Goal: Transaction & Acquisition: Book appointment/travel/reservation

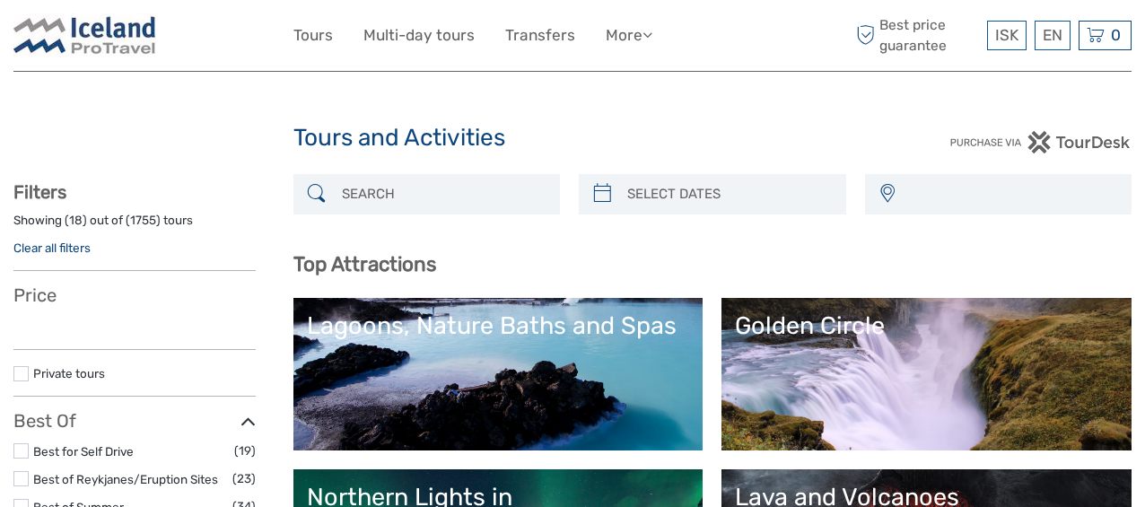
select select
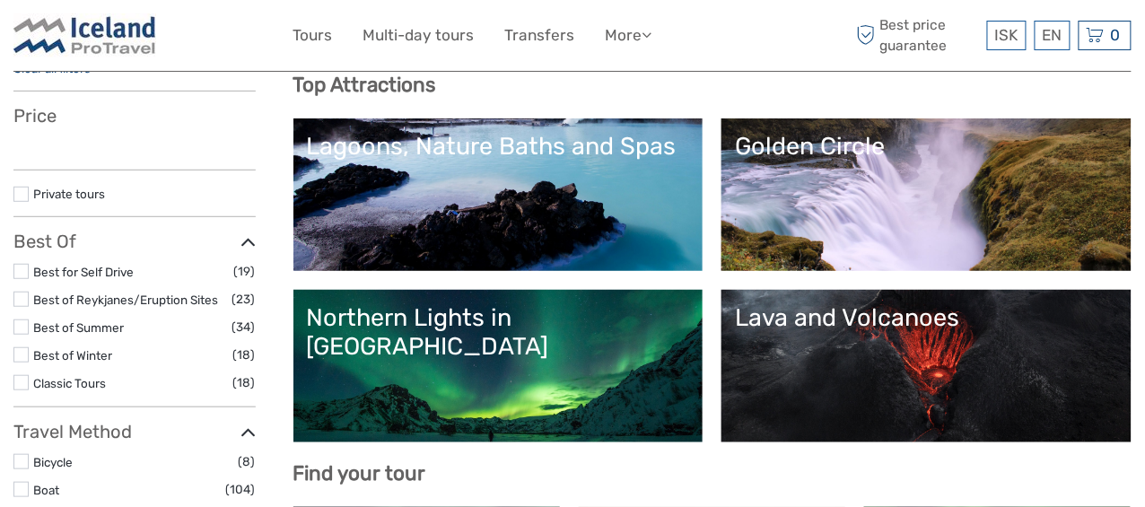
scroll to position [268, 0]
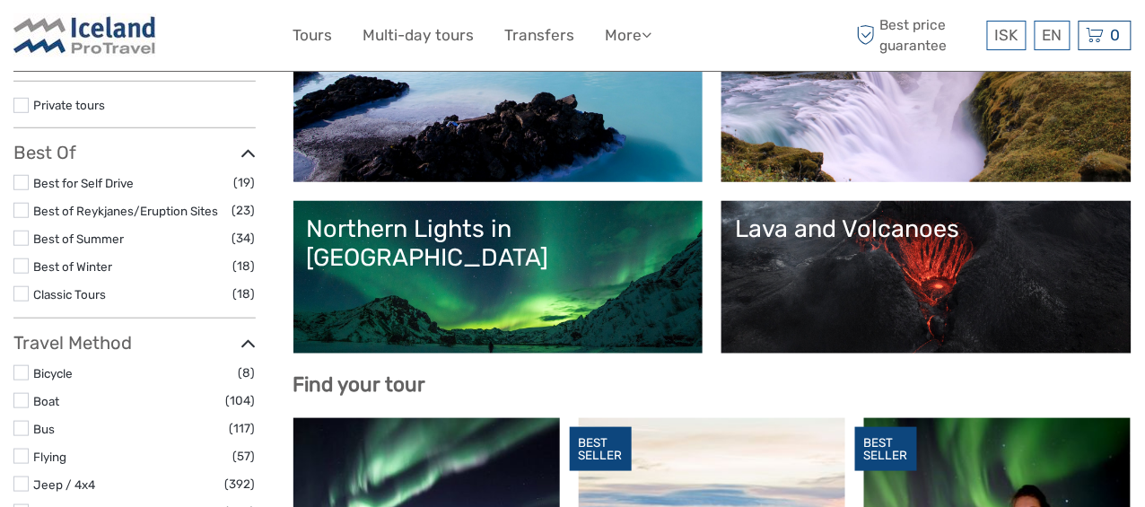
select select
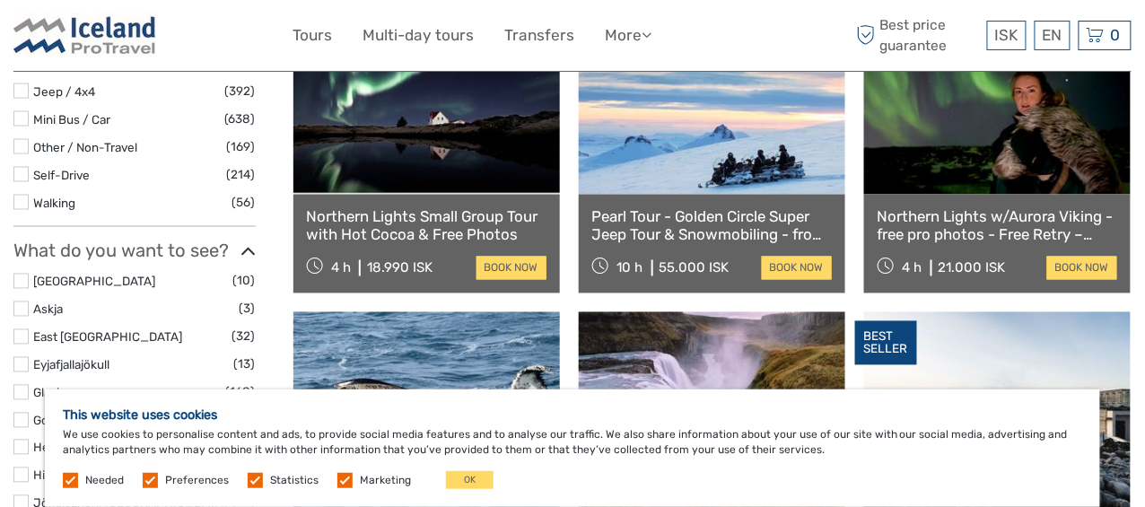
scroll to position [717, 0]
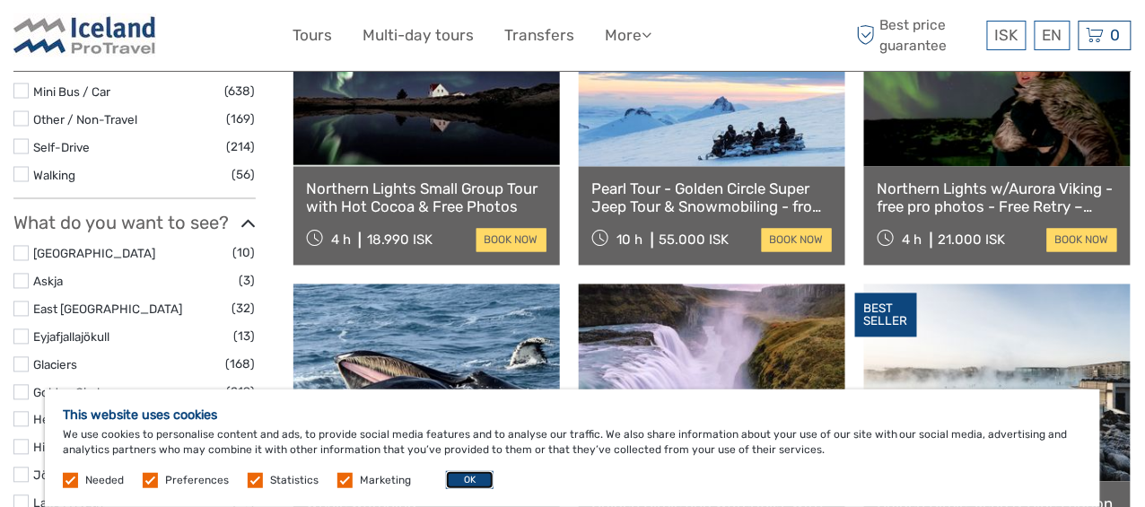
click at [458, 481] on button "OK" at bounding box center [470, 480] width 48 height 18
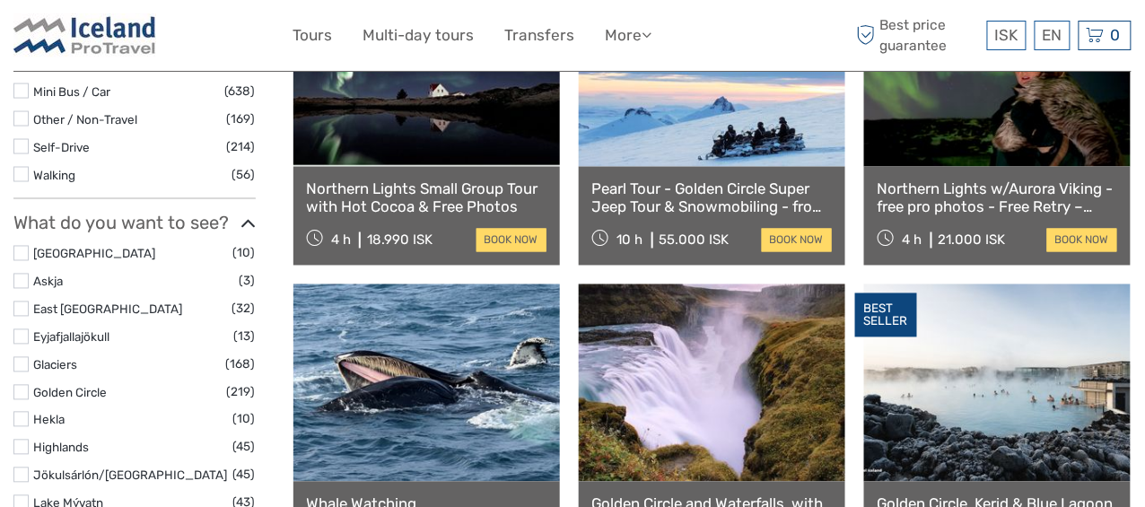
scroll to position [627, 0]
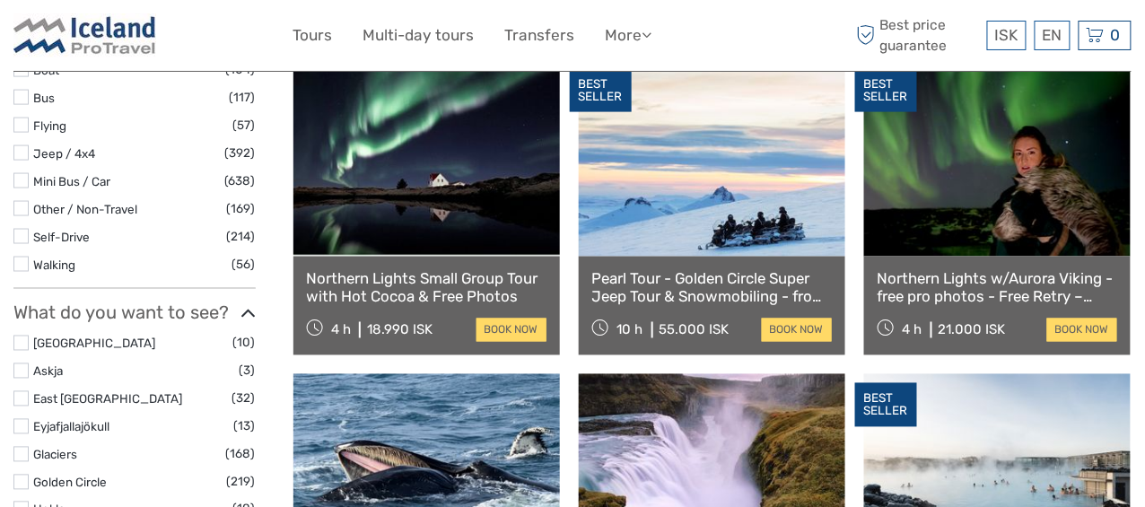
click at [720, 230] on link at bounding box center [712, 157] width 266 height 197
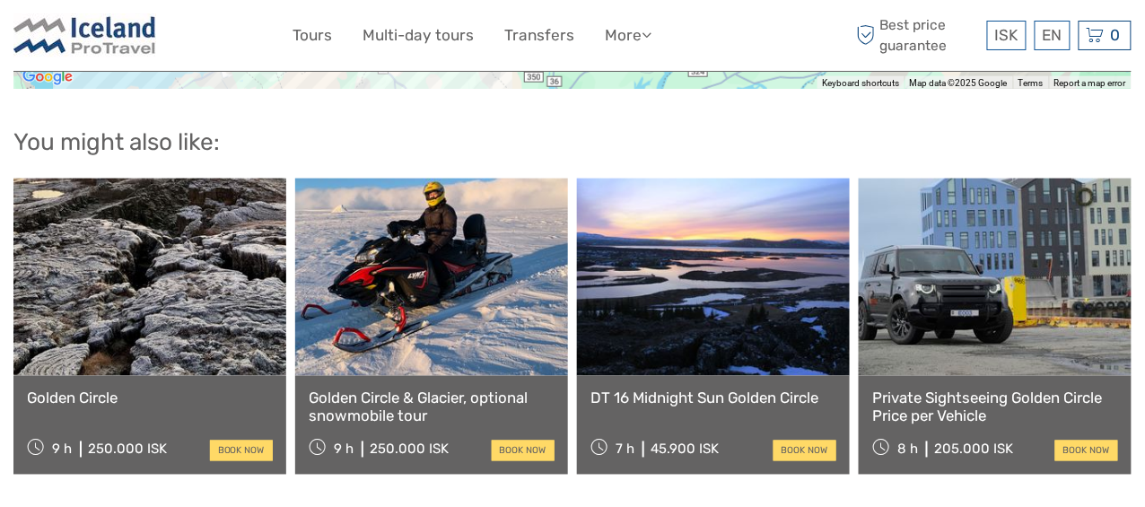
scroll to position [2333, 0]
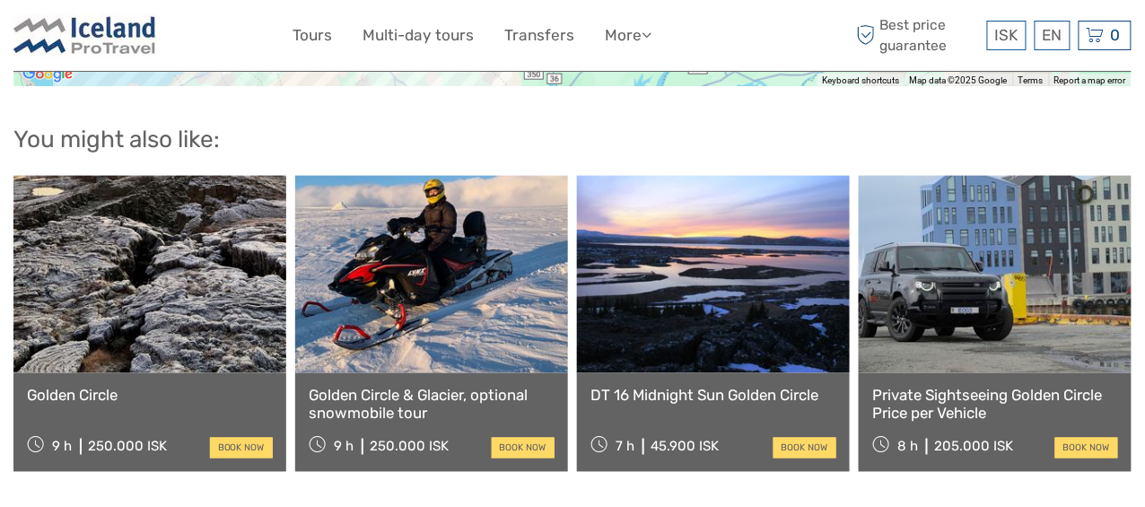
click at [403, 387] on link "Golden Circle & Glacier, optional snowmobile tour" at bounding box center [432, 405] width 246 height 37
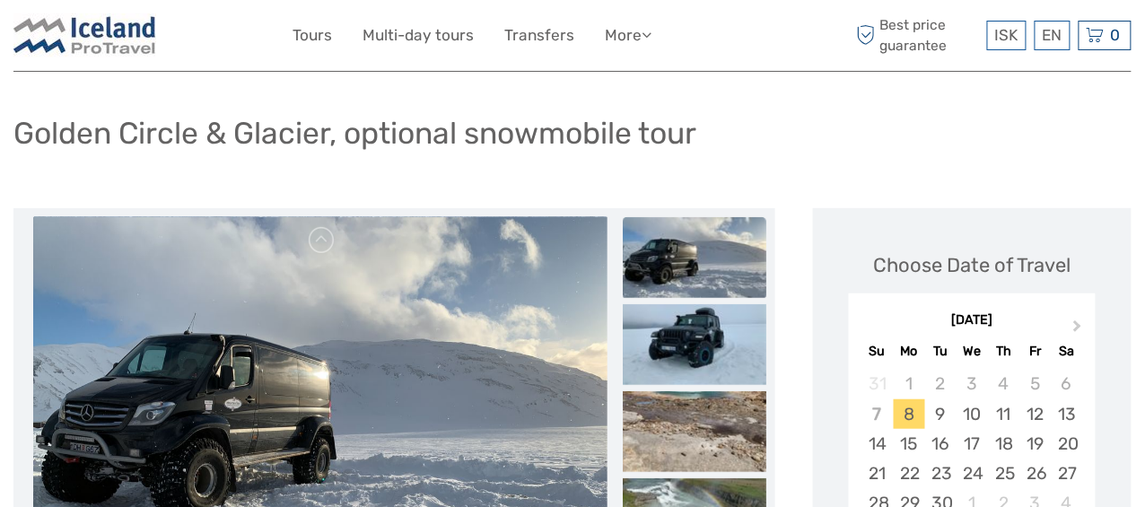
scroll to position [179, 0]
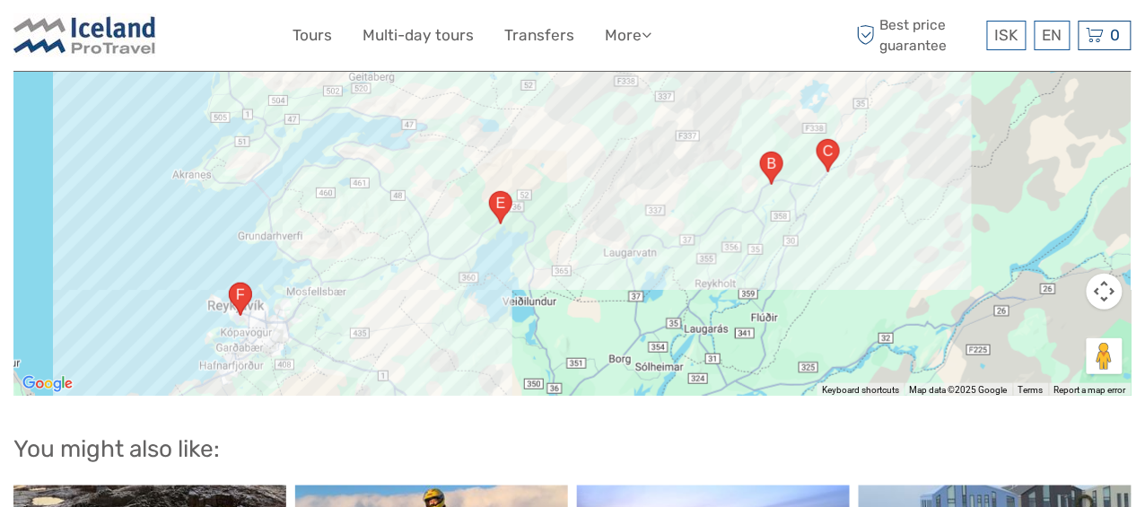
scroll to position [1924, 0]
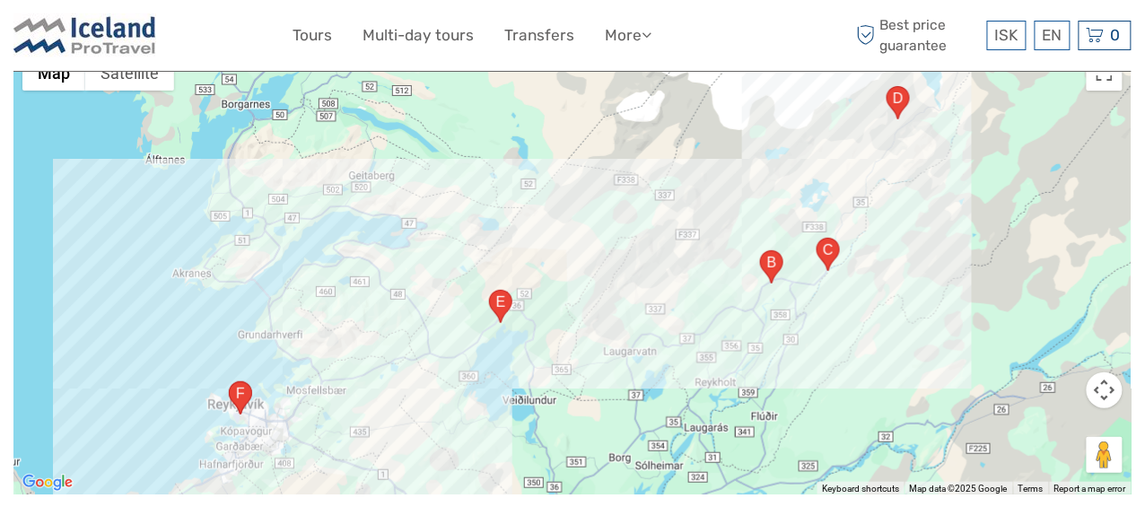
click at [229, 381] on area "Hlíðarendi 6, 102 Reykjavík, Iceland" at bounding box center [229, 381] width 0 height 0
click at [489, 290] on area "Hakið 1, 806, Iceland" at bounding box center [489, 290] width 0 height 0
click at [545, 223] on button "Close" at bounding box center [536, 244] width 43 height 43
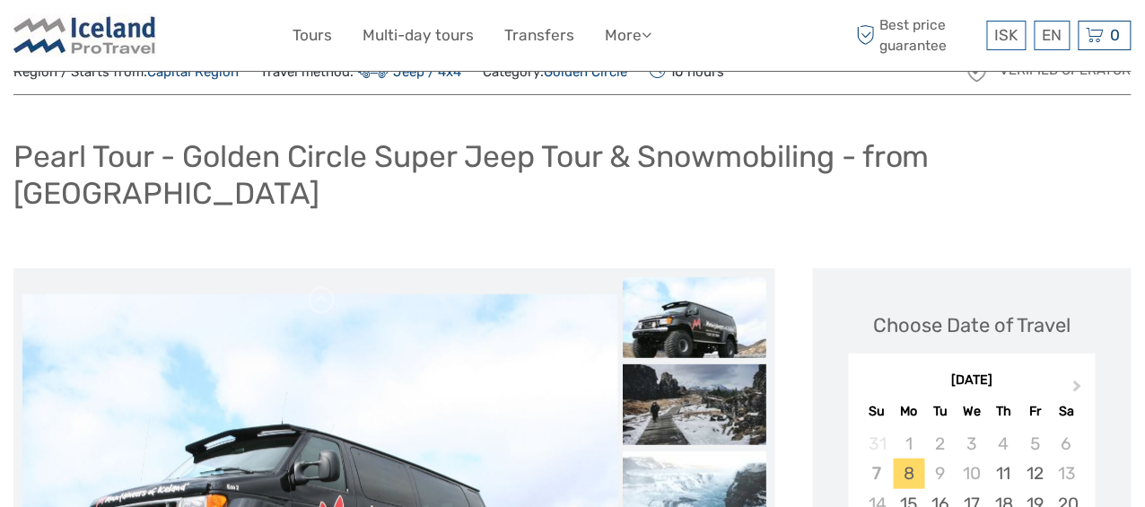
scroll to position [0, 0]
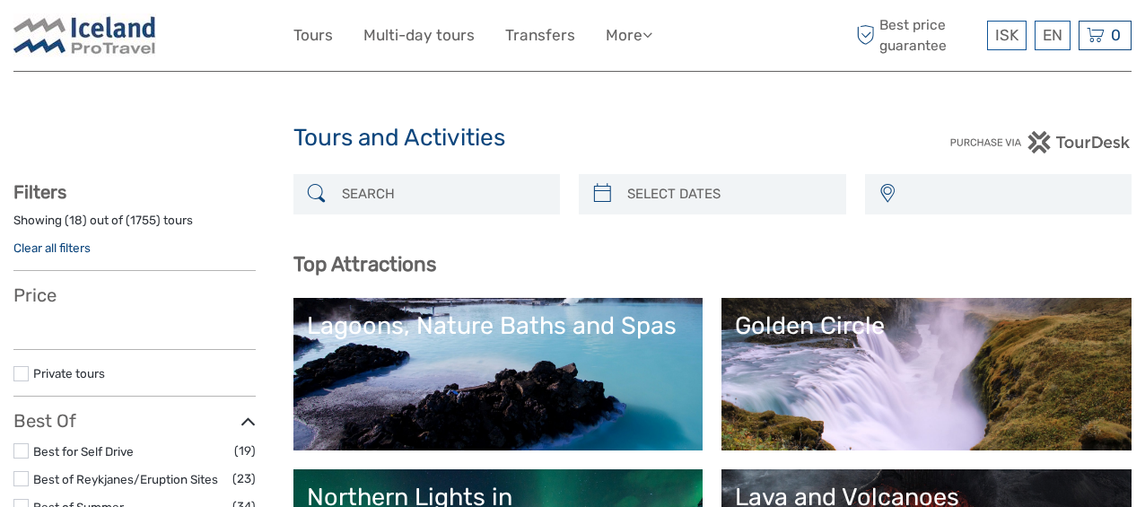
select select
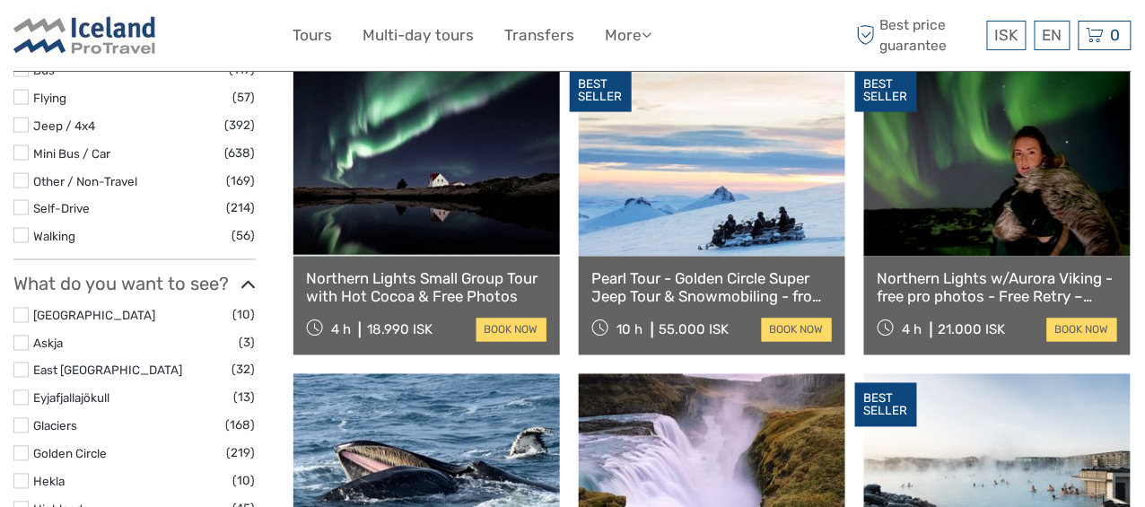
select select
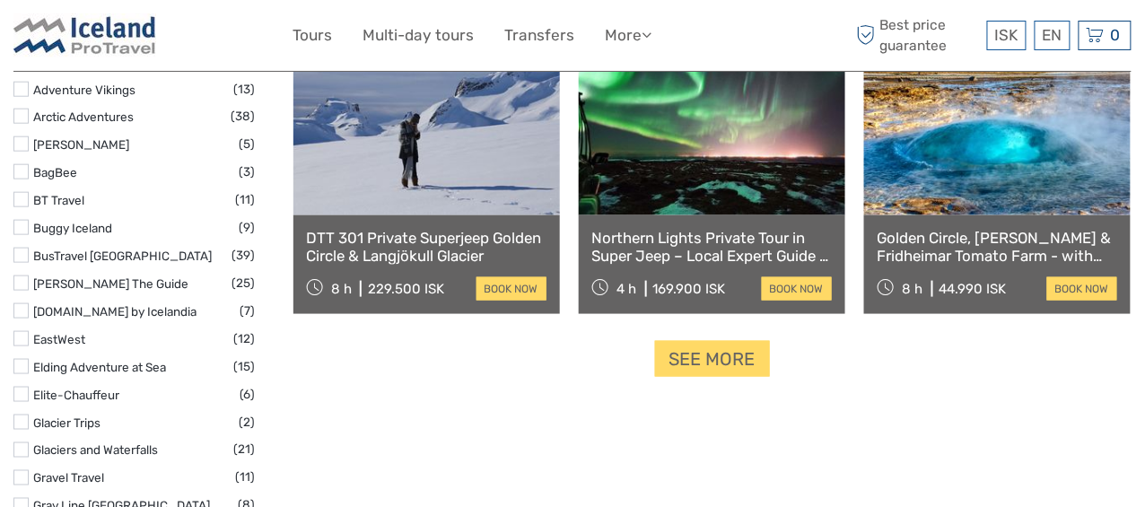
scroll to position [2153, 0]
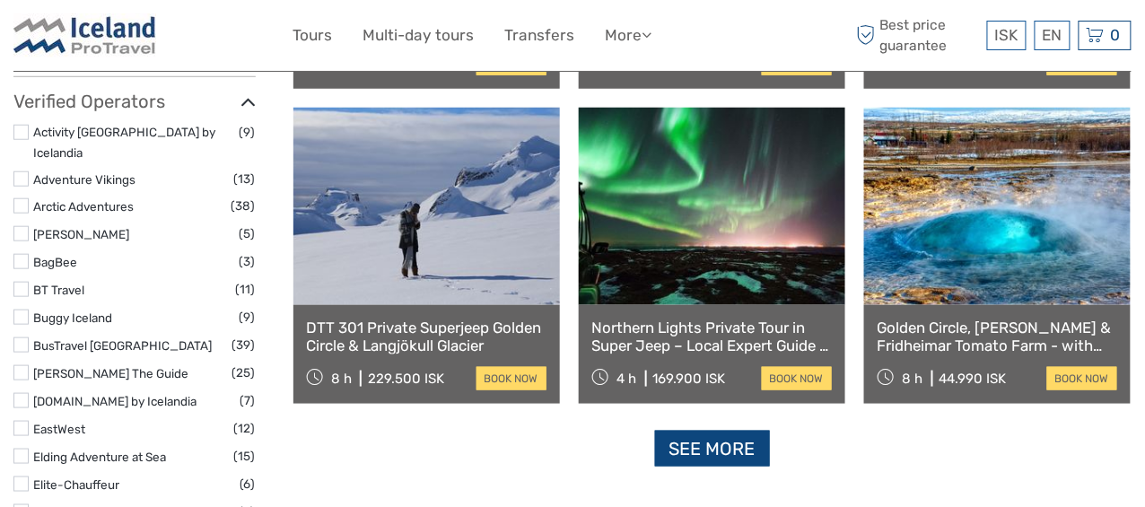
click at [708, 450] on link "See more" at bounding box center [712, 449] width 115 height 37
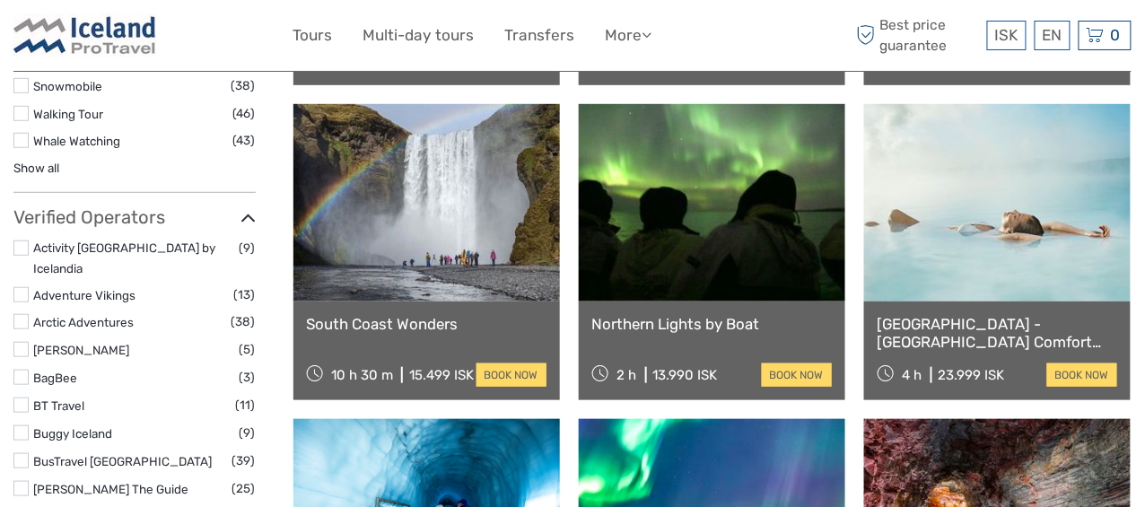
scroll to position [2063, 0]
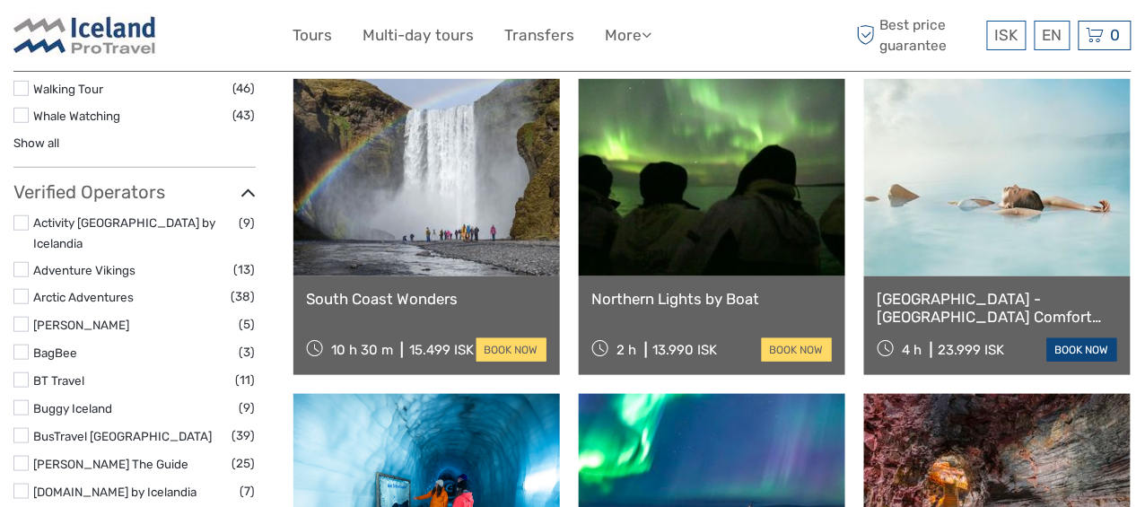
click at [1077, 345] on link "book now" at bounding box center [1082, 349] width 70 height 23
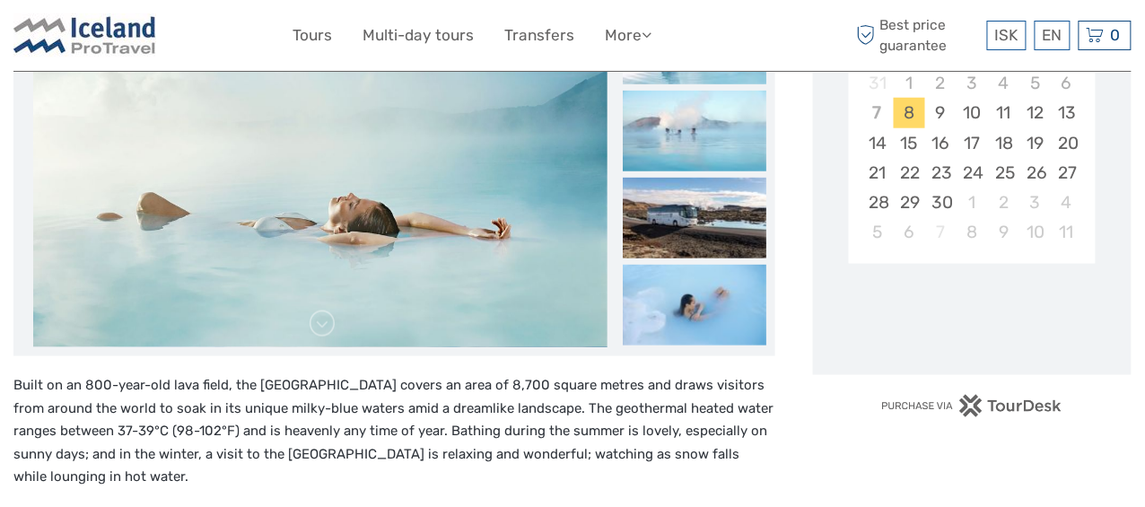
scroll to position [358, 0]
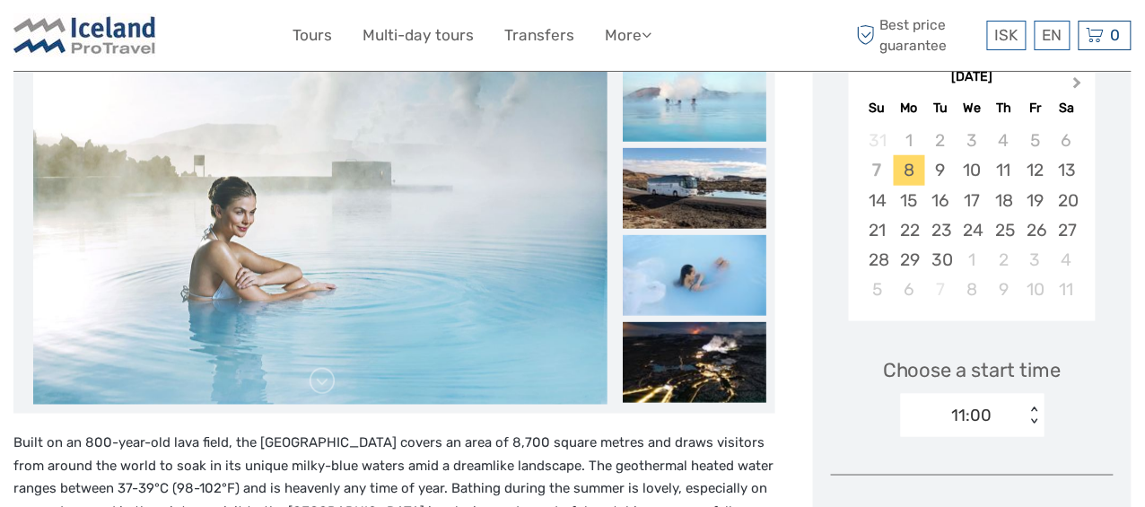
click at [1078, 81] on span "Next Month" at bounding box center [1078, 87] width 0 height 26
click at [1034, 168] on div "12" at bounding box center [1034, 170] width 31 height 30
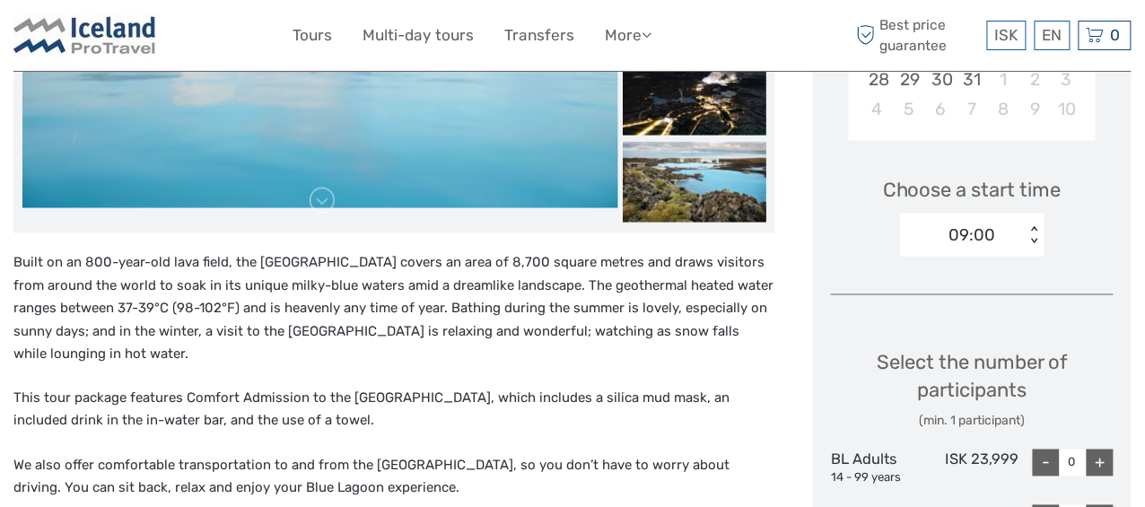
scroll to position [627, 0]
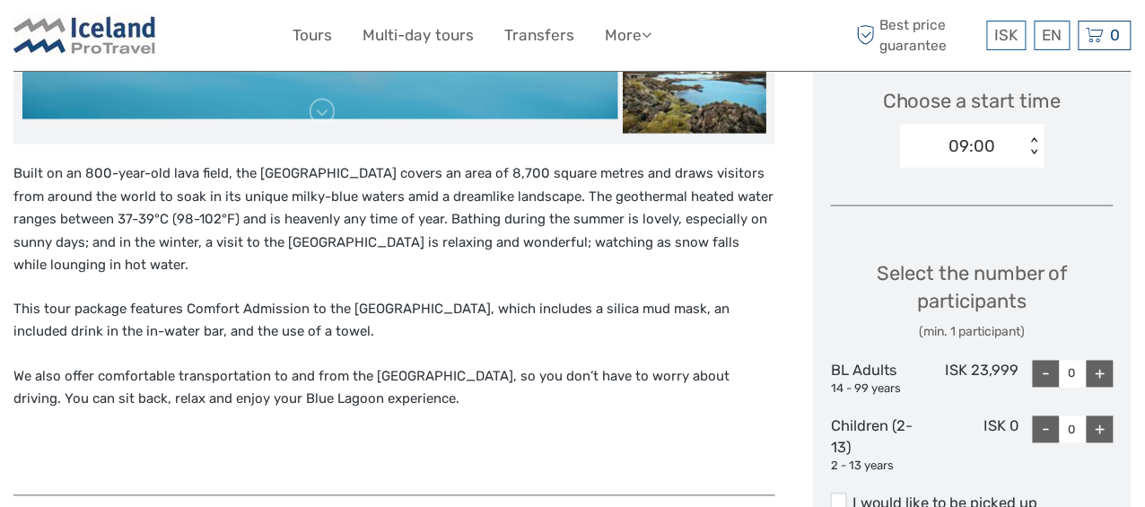
click at [1104, 371] on div "+" at bounding box center [1099, 374] width 27 height 27
type input "2"
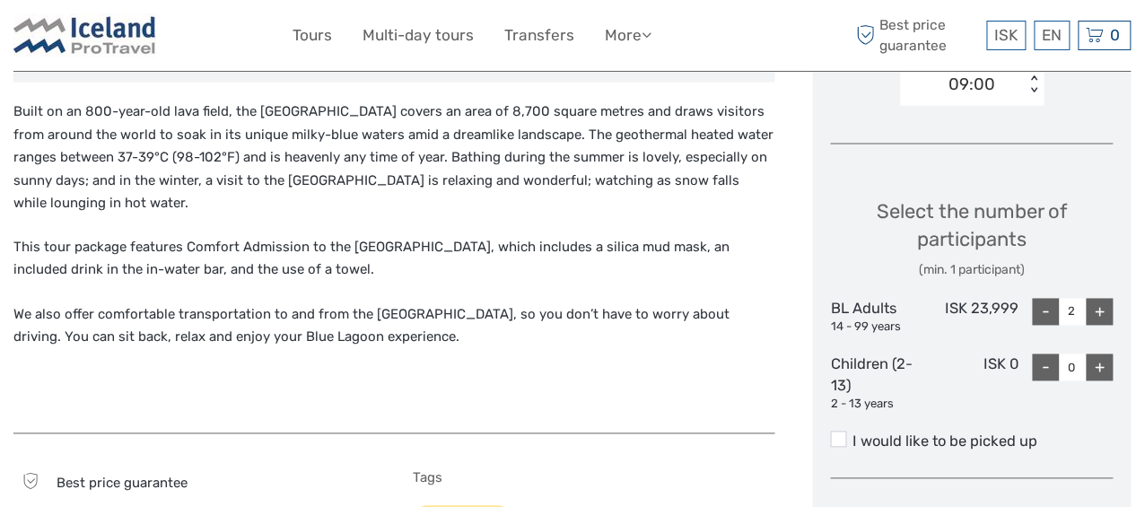
scroll to position [717, 0]
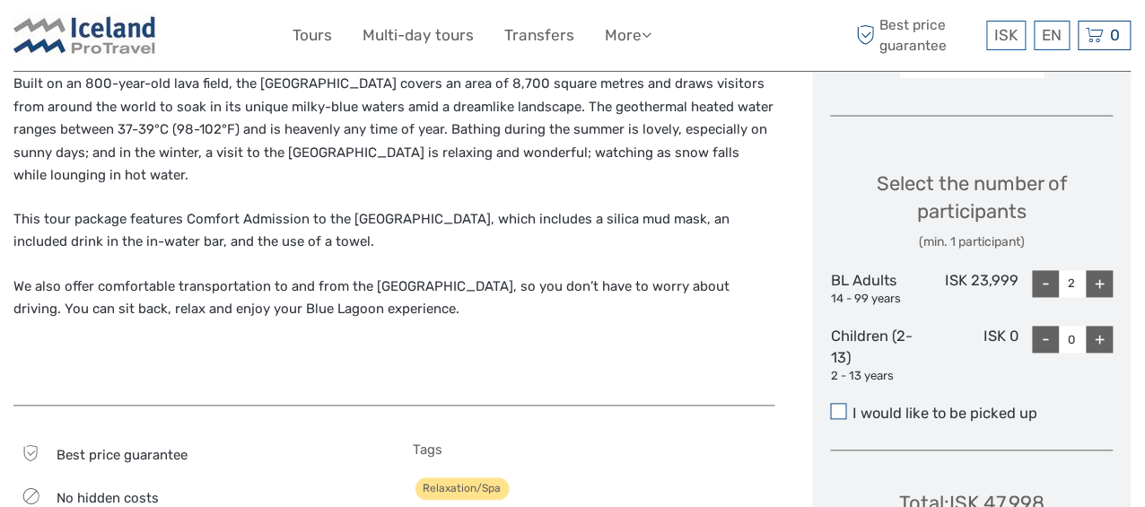
click at [832, 412] on span at bounding box center [839, 412] width 16 height 16
click at [853, 407] on input "I would like to be picked up" at bounding box center [853, 407] width 0 height 0
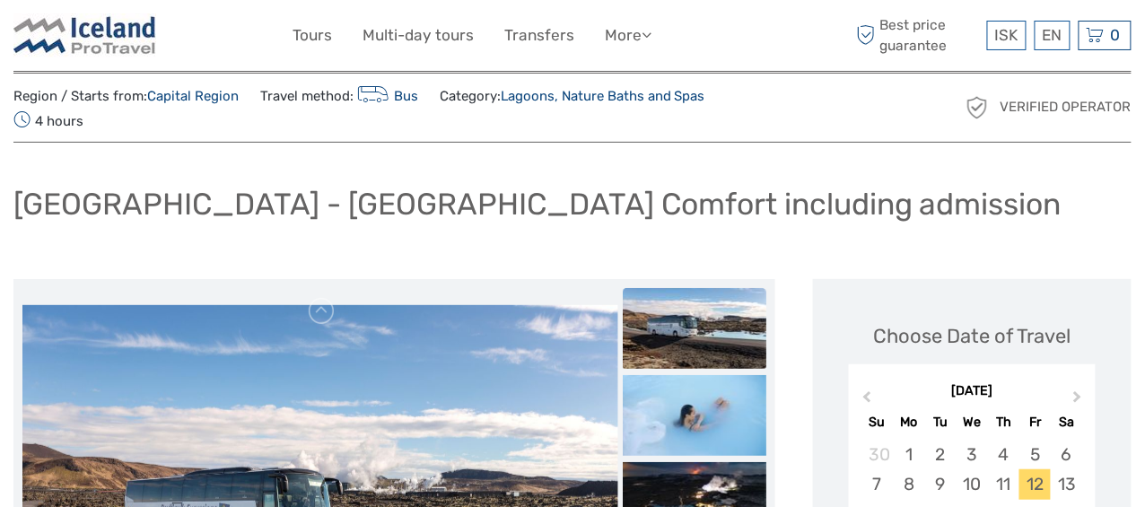
scroll to position [0, 0]
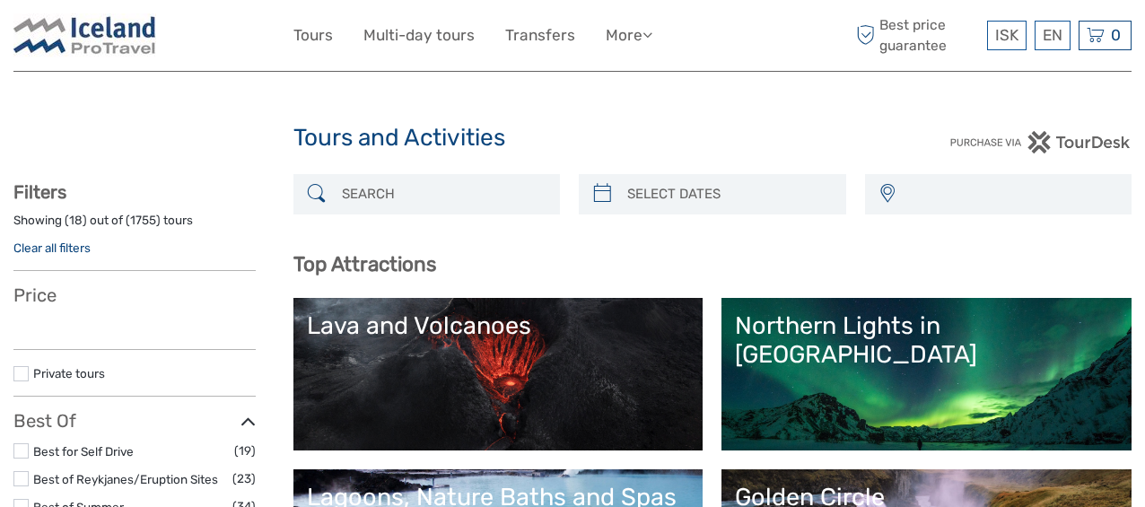
select select
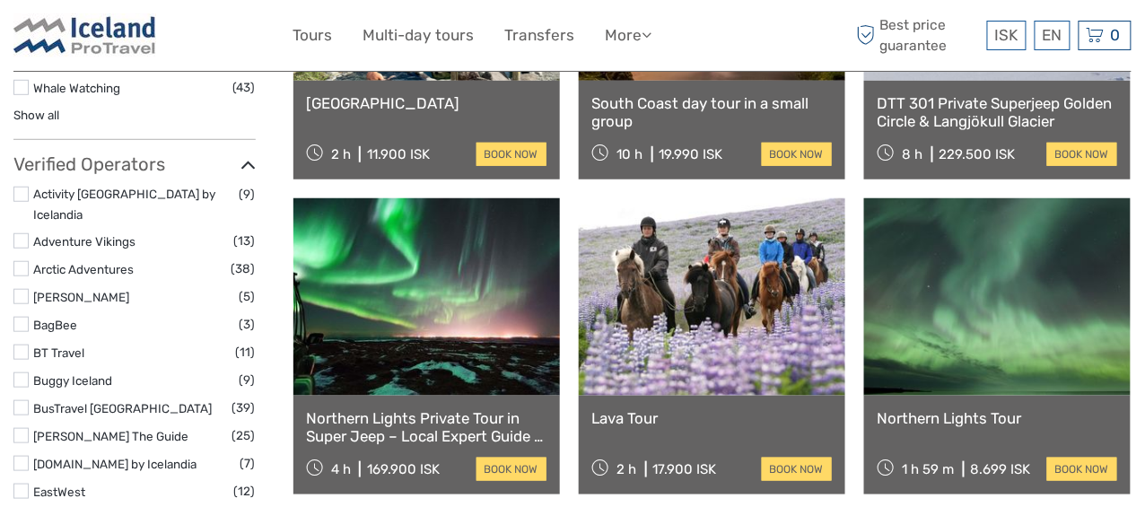
select select
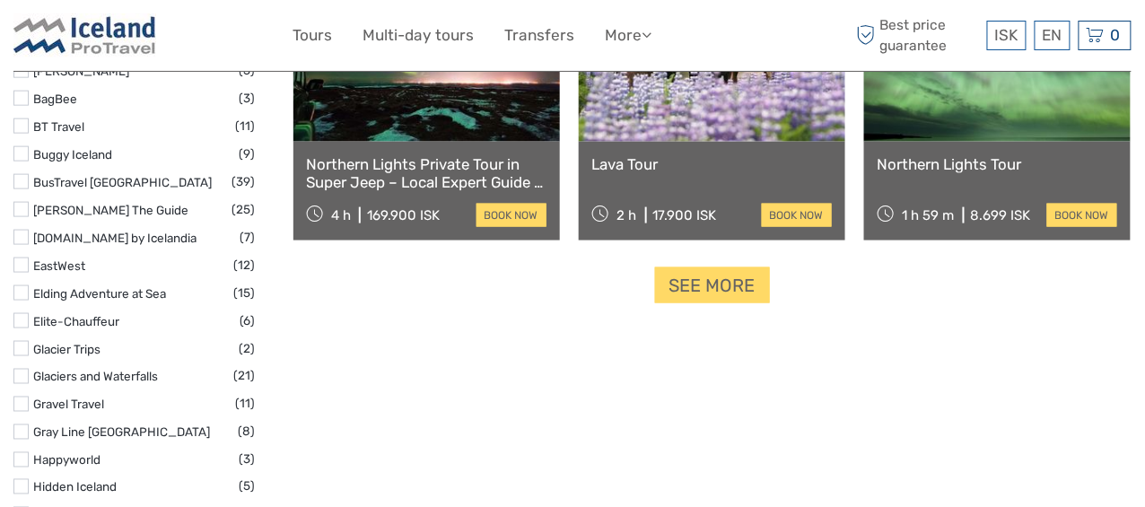
scroll to position [2332, 0]
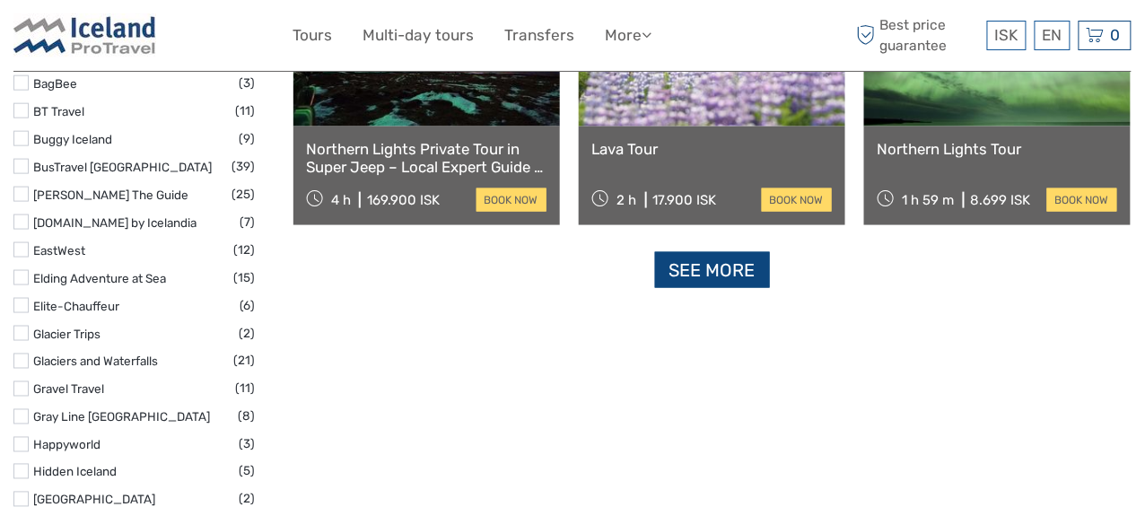
click at [677, 275] on link "See more" at bounding box center [712, 270] width 115 height 37
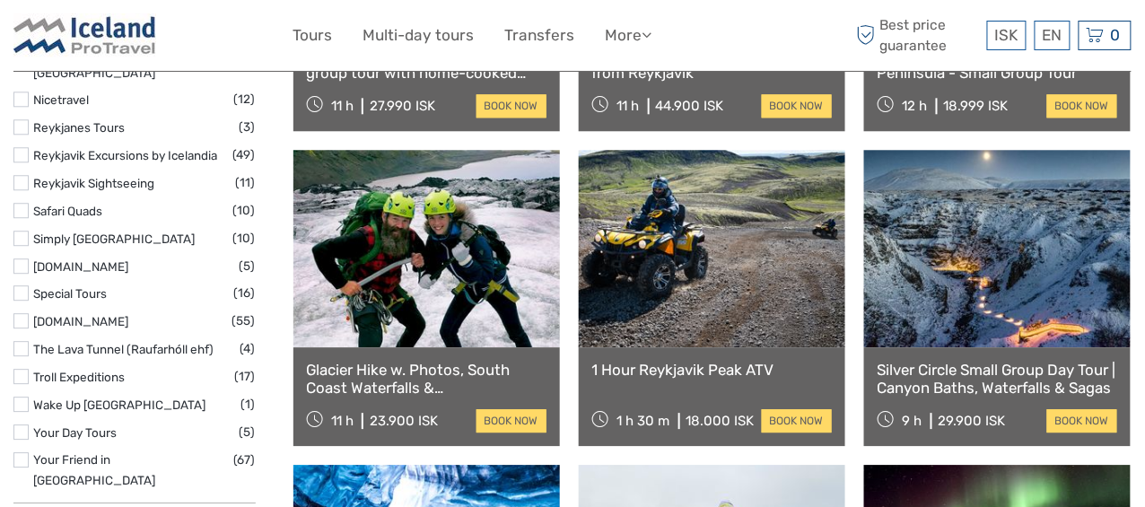
scroll to position [2961, 0]
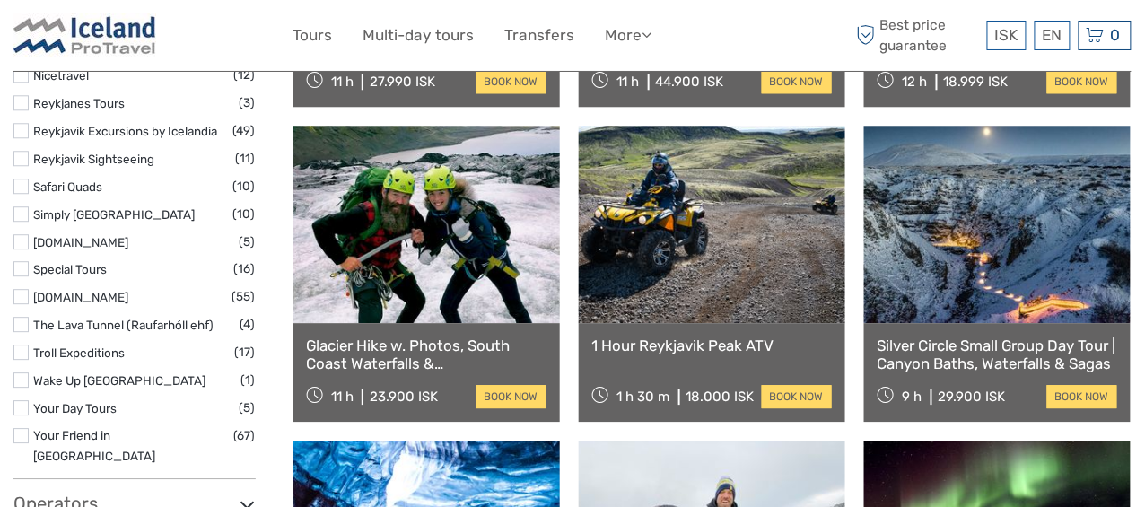
click at [737, 275] on link at bounding box center [712, 224] width 266 height 197
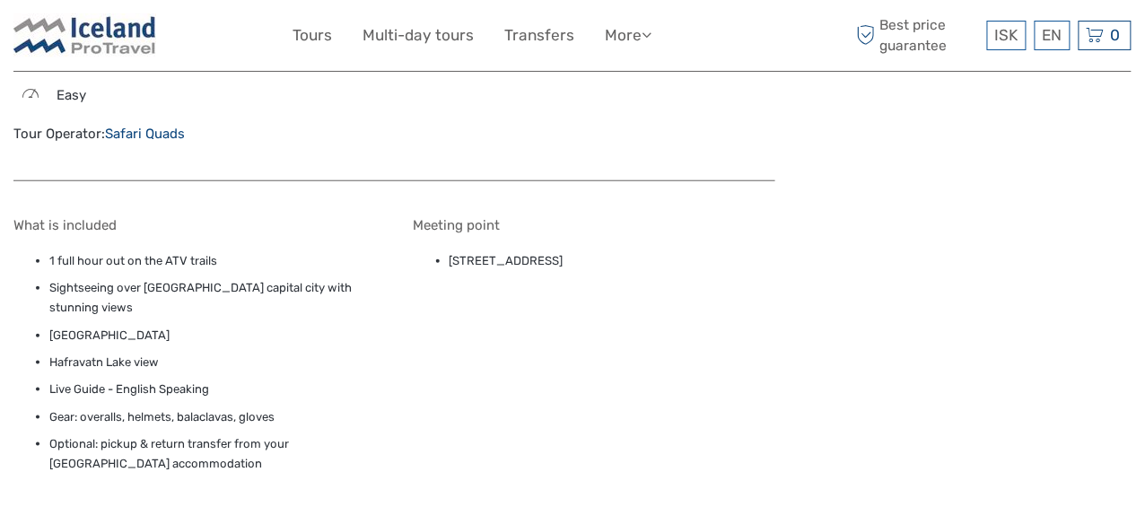
scroll to position [1974, 0]
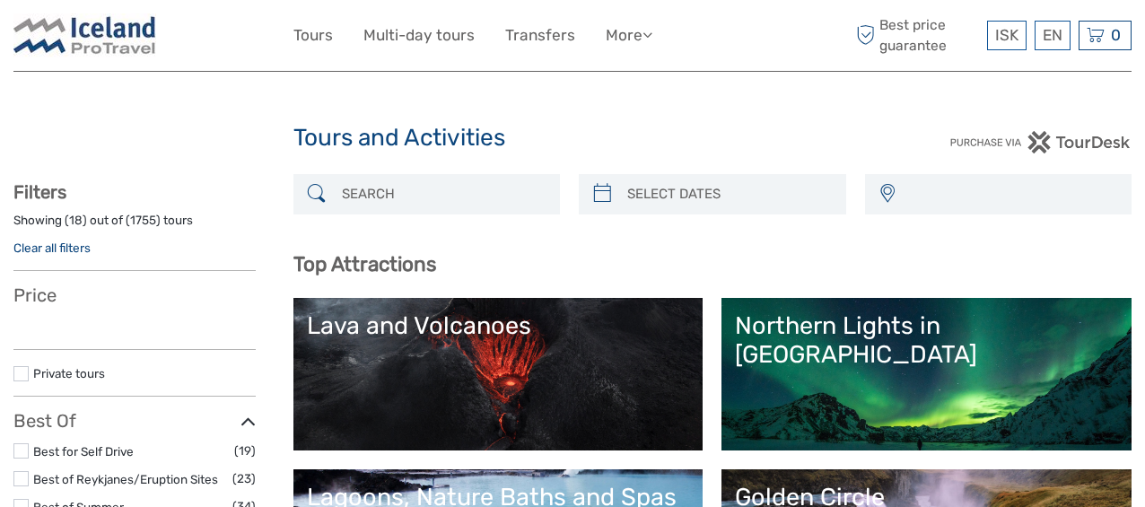
select select
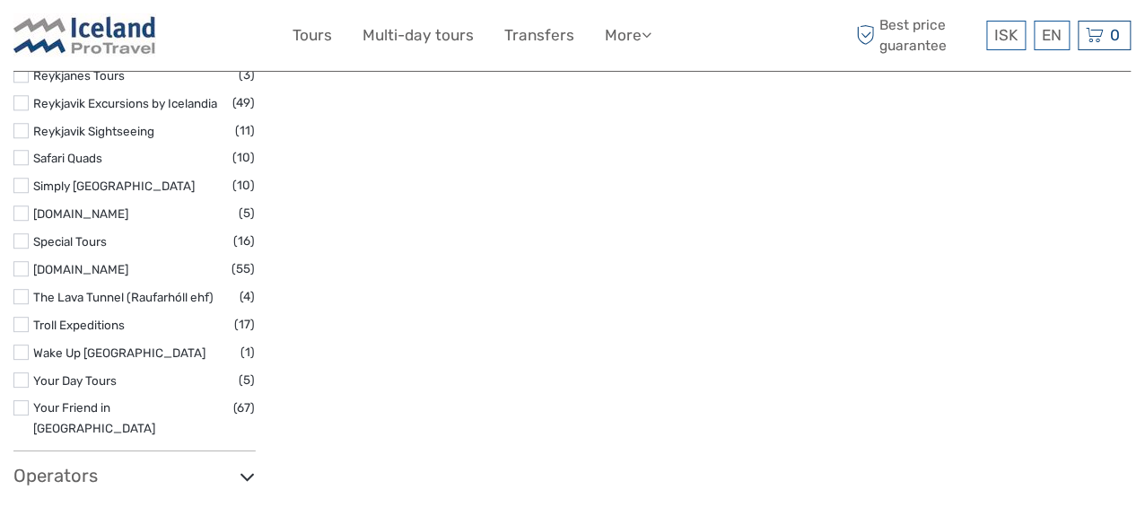
select select
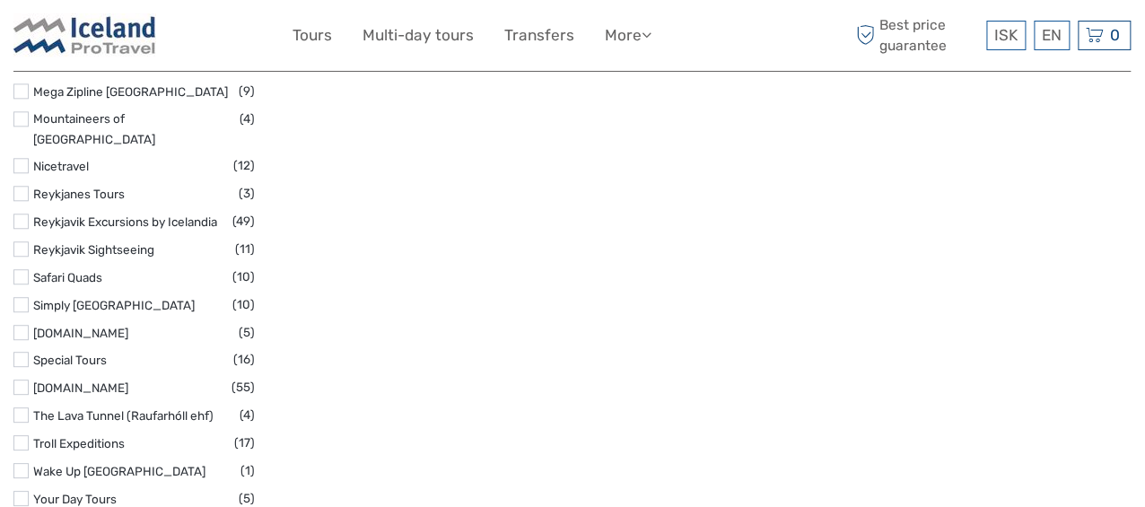
scroll to position [0, 0]
click at [26, 325] on label at bounding box center [20, 332] width 15 height 15
click at [0, 0] on input "checkbox" at bounding box center [0, 0] width 0 height 0
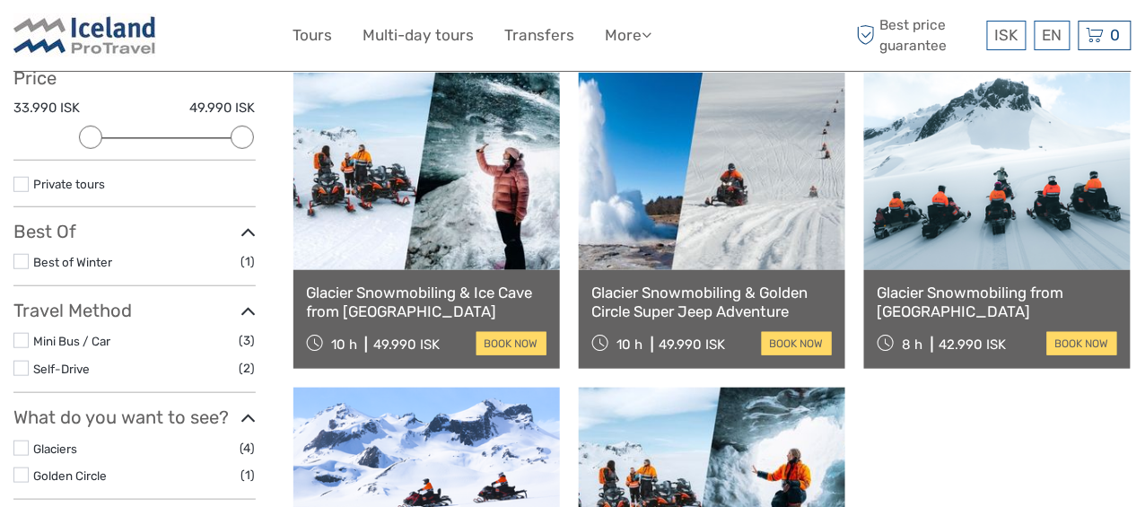
scroll to position [191, 0]
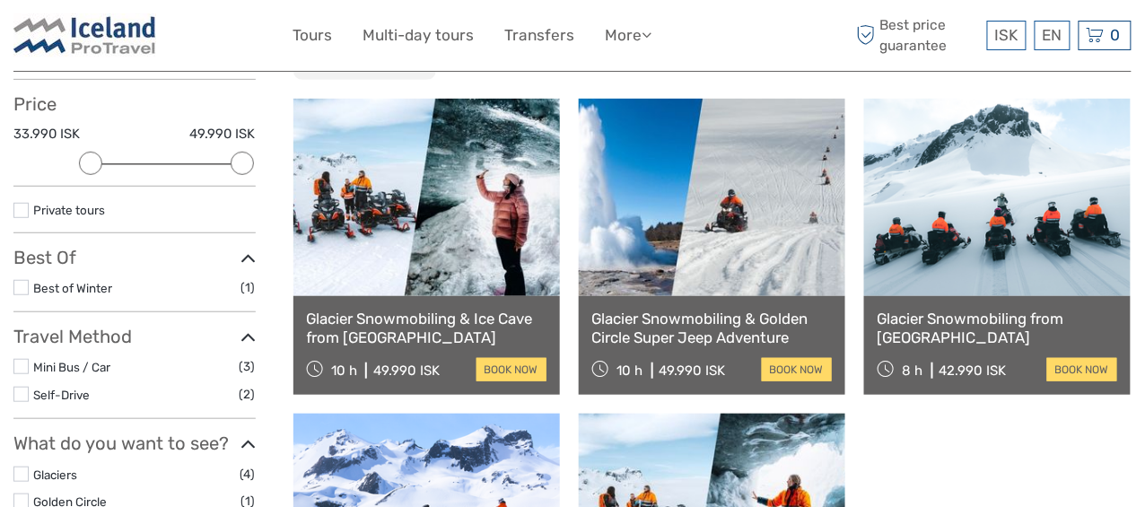
click at [952, 318] on link "Glacier Snowmobiling from [GEOGRAPHIC_DATA]" at bounding box center [997, 328] width 240 height 37
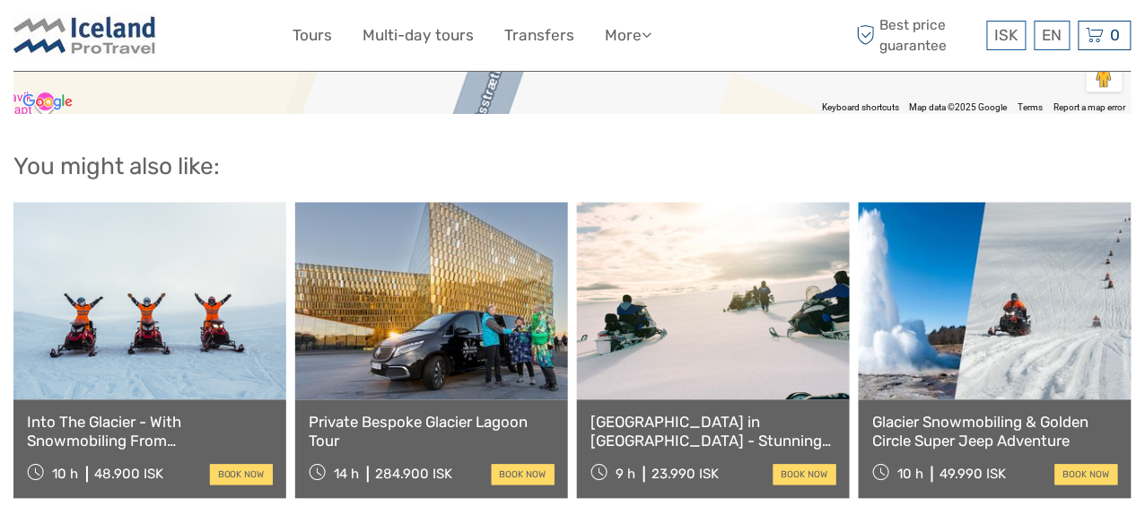
scroll to position [2602, 0]
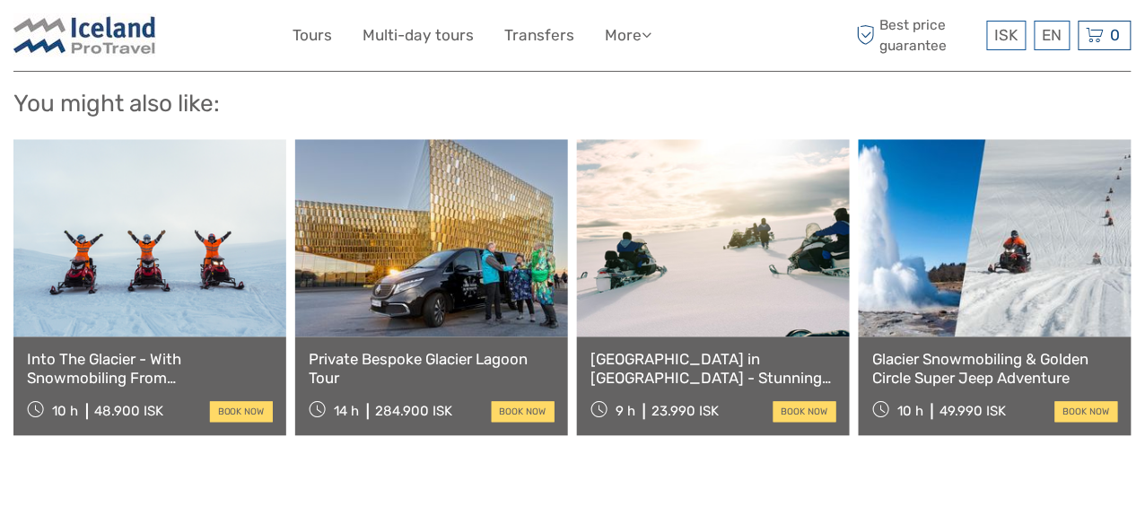
click at [156, 351] on link "Into The Glacier - With Snowmobiling From [GEOGRAPHIC_DATA]" at bounding box center [150, 369] width 246 height 37
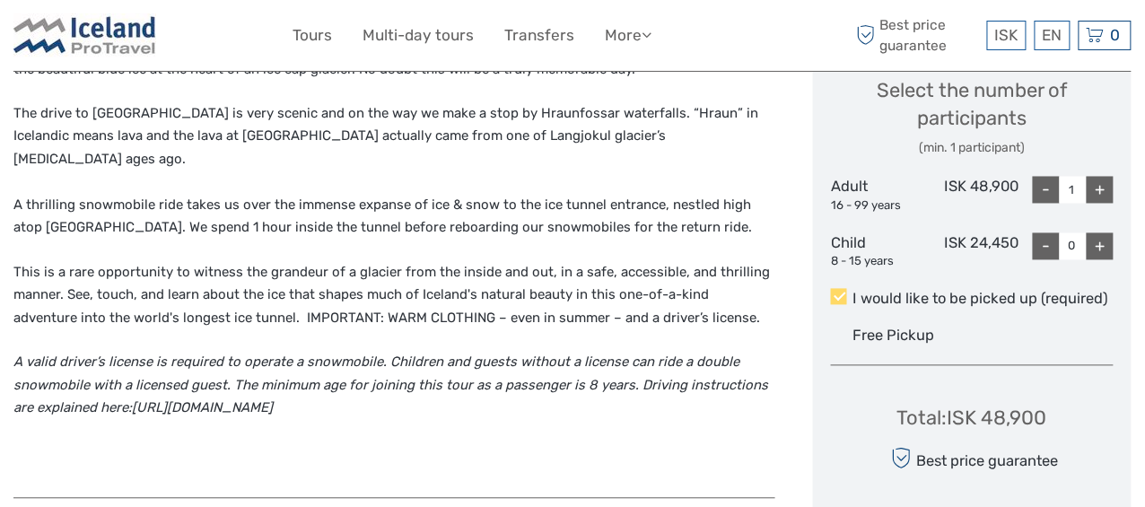
scroll to position [807, 0]
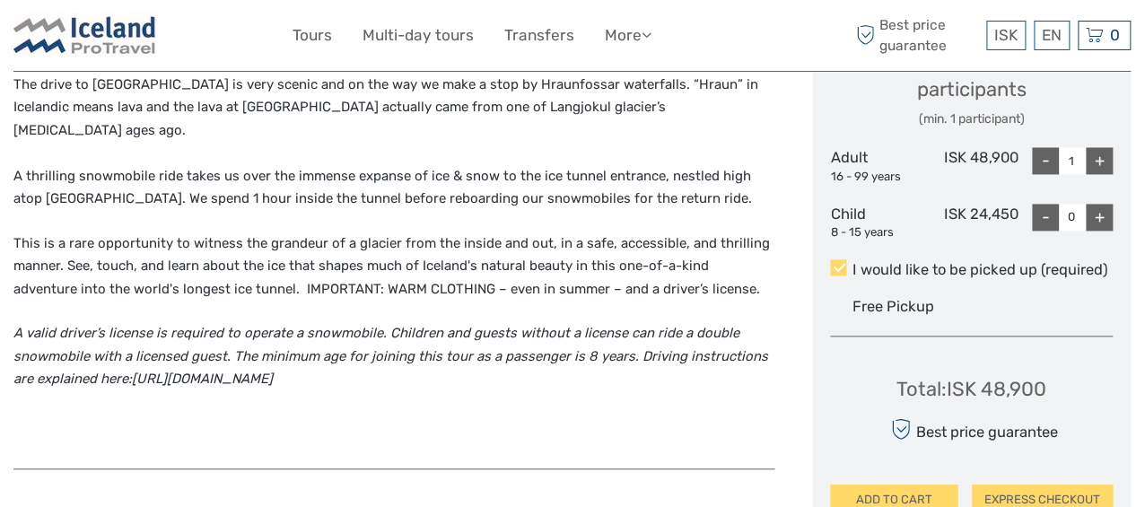
drag, startPoint x: 790, startPoint y: 235, endPoint x: 736, endPoint y: 35, distance: 207.4
click at [736, 35] on div "ISK ISK € $ £ EN English Español Deutsch Tours Multi-day tours Transfers More F…" at bounding box center [572, 35] width 559 height 44
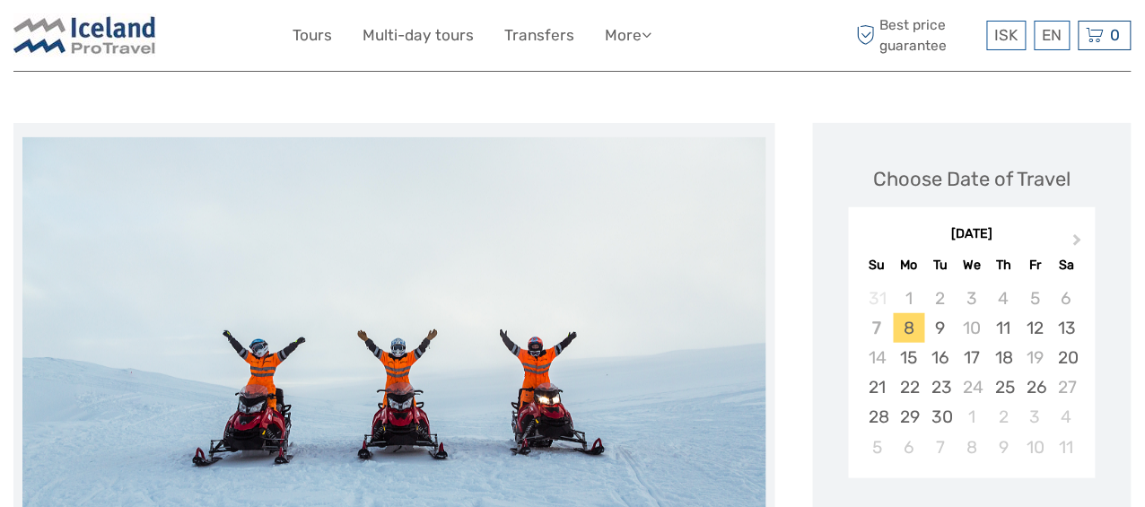
scroll to position [0, 0]
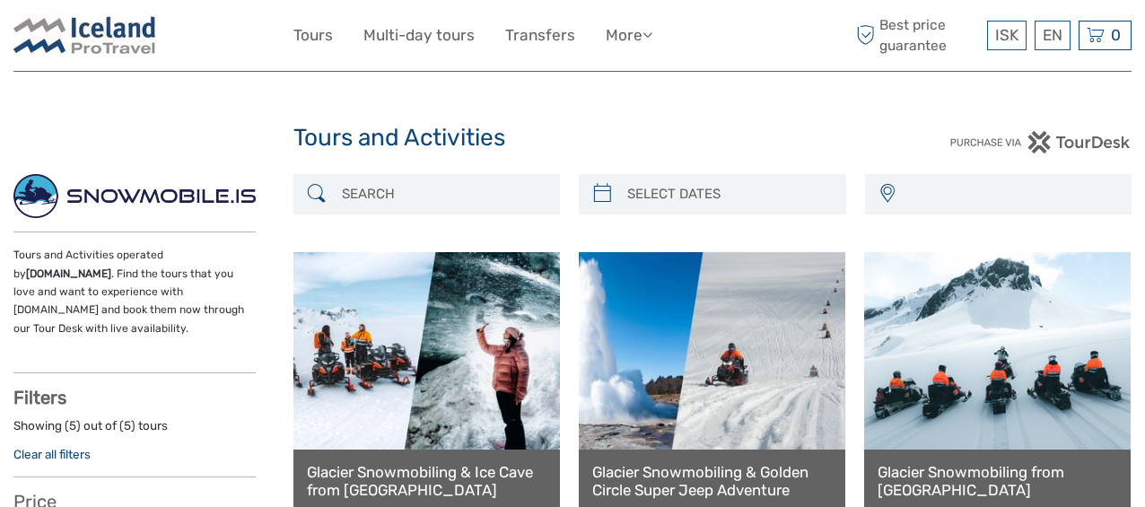
select select
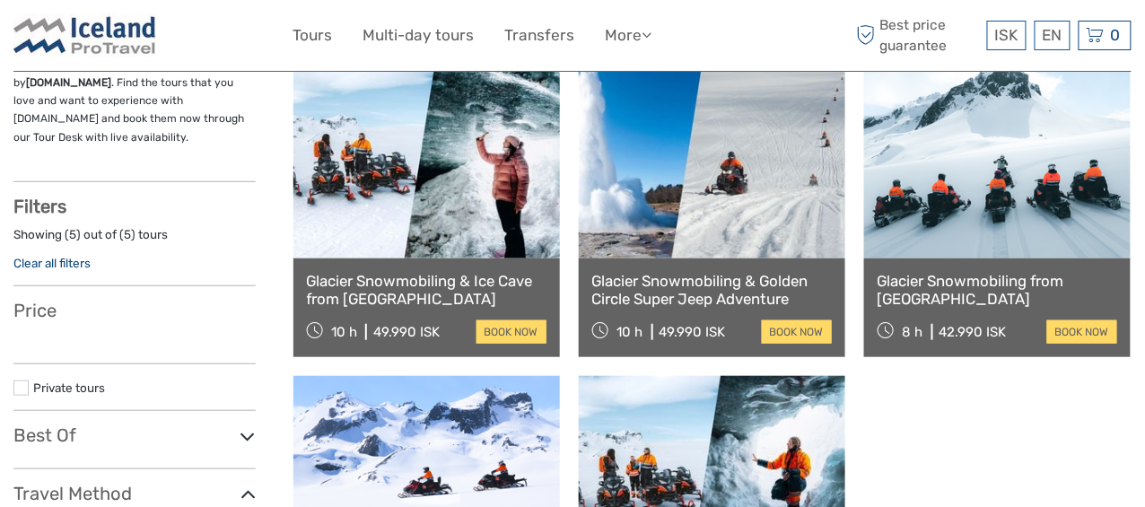
select select
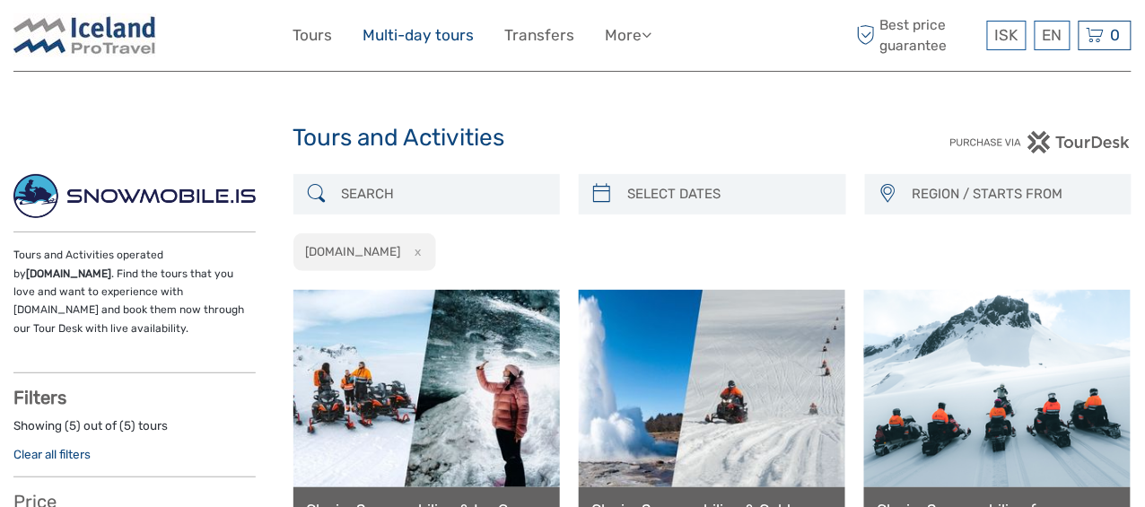
click at [442, 32] on link "Multi-day tours" at bounding box center [418, 35] width 111 height 26
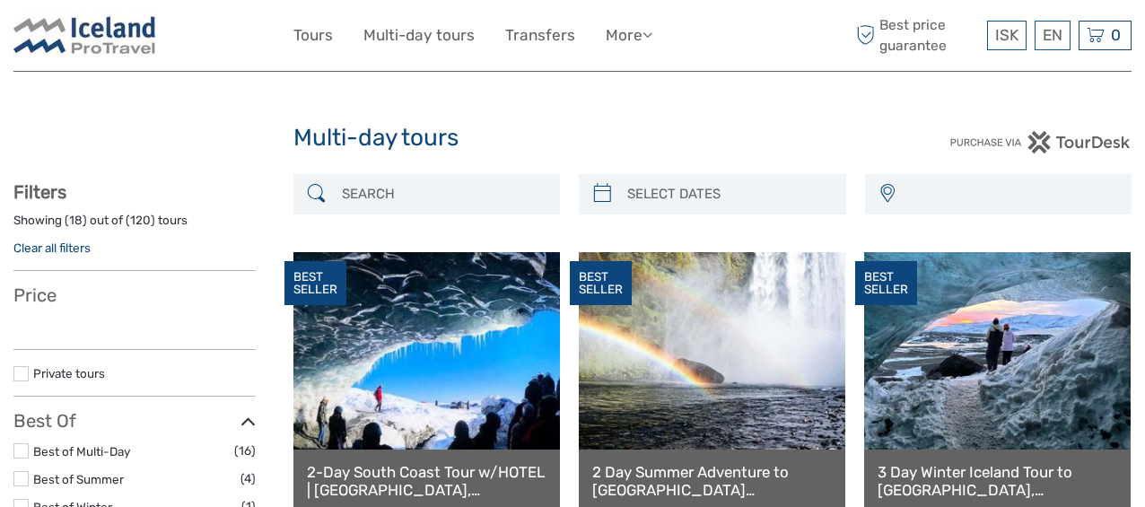
select select
